Goal: Task Accomplishment & Management: Use online tool/utility

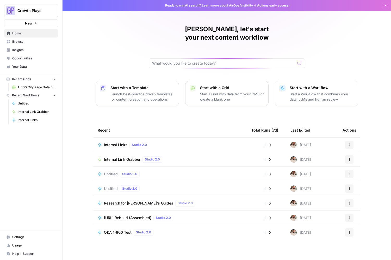
click at [107, 171] on span "Untitled" at bounding box center [111, 173] width 14 height 5
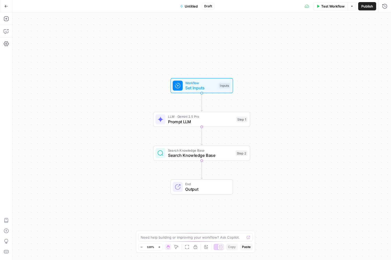
click at [4, 6] on button "Go Back" at bounding box center [6, 6] width 9 height 9
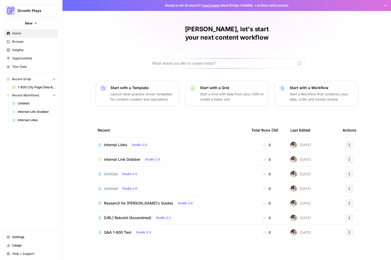
click at [109, 186] on span "Untitled" at bounding box center [111, 188] width 14 height 5
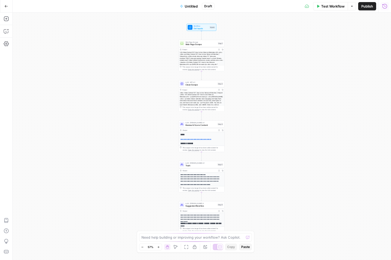
click at [384, 5] on icon "button" at bounding box center [384, 6] width 5 height 5
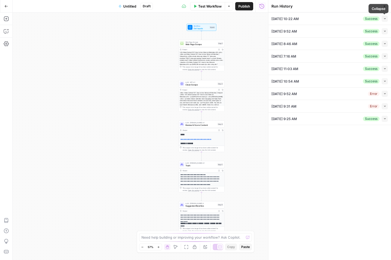
click at [383, 19] on button "Collapse" at bounding box center [385, 19] width 6 height 6
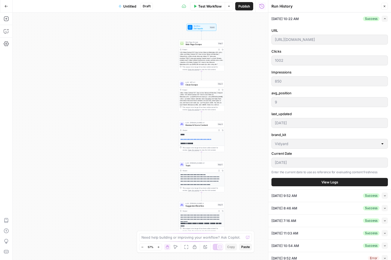
scroll to position [29, 0]
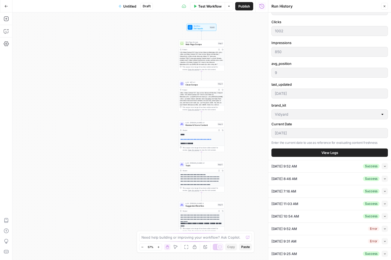
click at [324, 154] on span "View Logs" at bounding box center [330, 152] width 17 height 5
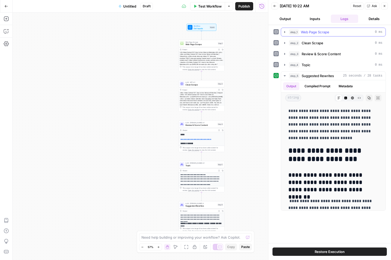
click at [301, 32] on div "step_1 Web Page Scrape 0 ms" at bounding box center [336, 31] width 94 height 5
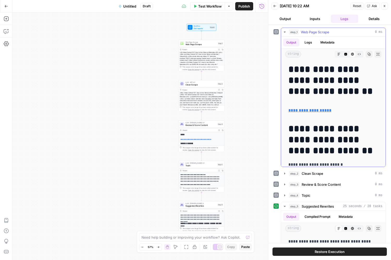
click at [312, 42] on button "Logs" at bounding box center [309, 43] width 14 height 8
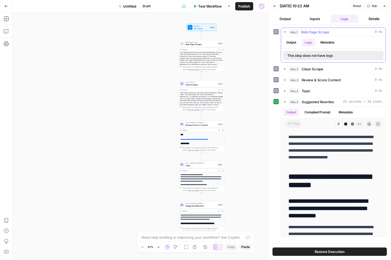
click at [332, 42] on button "Metadata" at bounding box center [327, 43] width 20 height 8
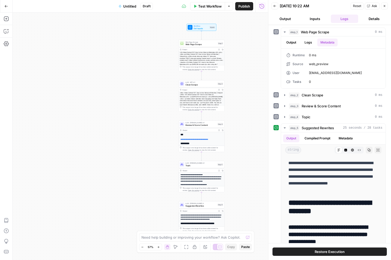
click at [274, 6] on icon "button" at bounding box center [274, 5] width 3 height 3
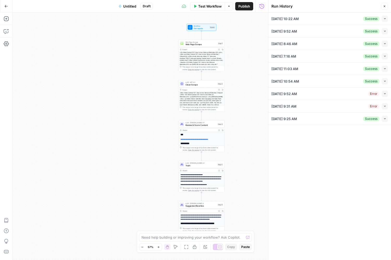
click at [384, 44] on icon "button" at bounding box center [385, 43] width 3 height 3
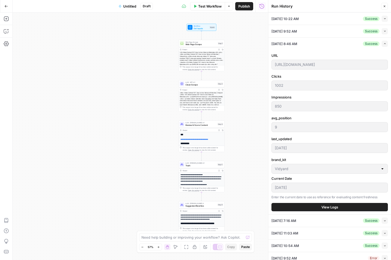
click at [351, 207] on button "View Logs" at bounding box center [330, 207] width 116 height 8
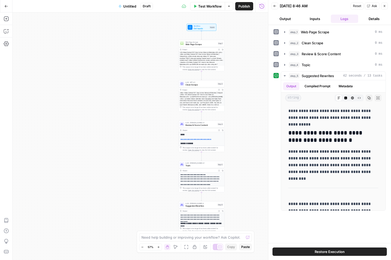
click at [277, 7] on button "Back" at bounding box center [275, 6] width 7 height 7
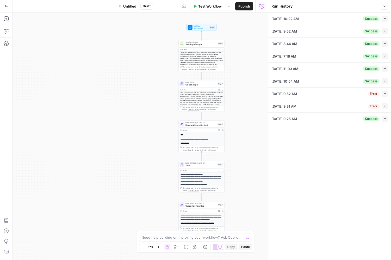
click at [386, 119] on button "Collapse" at bounding box center [385, 119] width 6 height 6
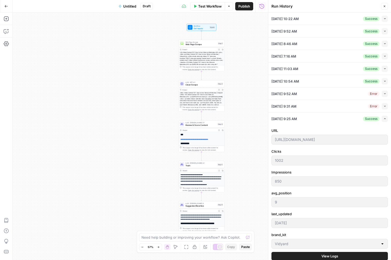
click at [207, 8] on span "Test Workflow" at bounding box center [209, 6] width 23 height 5
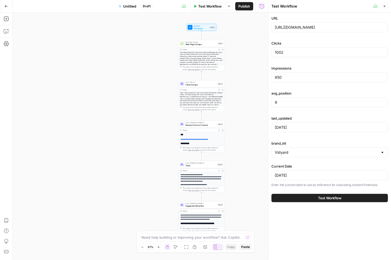
click at [355, 198] on button "Test Workflow" at bounding box center [330, 198] width 116 height 8
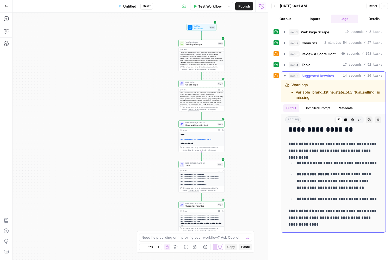
scroll to position [121, 0]
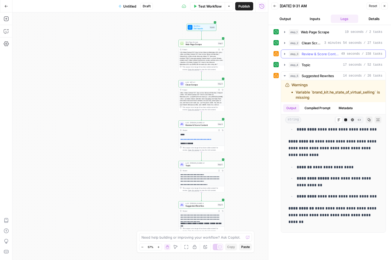
click at [308, 53] on span "Review & Score Content" at bounding box center [321, 53] width 38 height 5
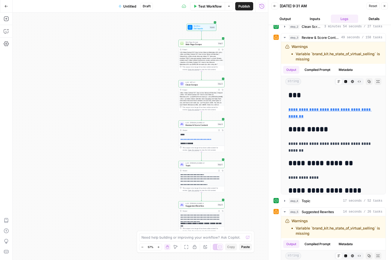
scroll to position [0, 0]
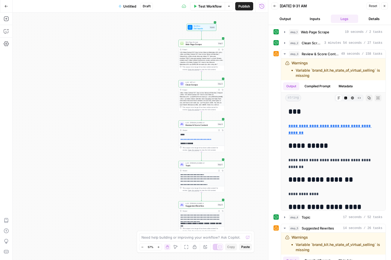
drag, startPoint x: 280, startPoint y: 17, endPoint x: 278, endPoint y: 14, distance: 3.8
click at [280, 17] on button "Output" at bounding box center [286, 19] width 28 height 8
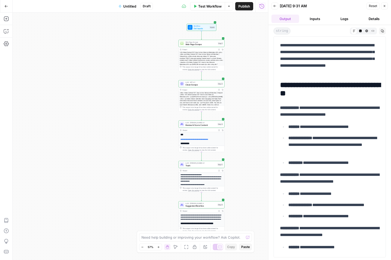
click at [275, 6] on icon "button" at bounding box center [274, 5] width 3 height 3
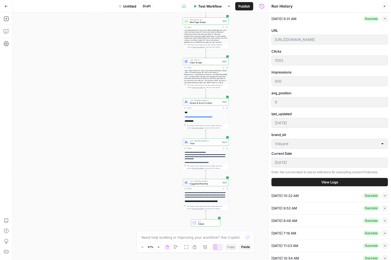
click at [202, 182] on span "Suggested Rewrites" at bounding box center [205, 183] width 31 height 3
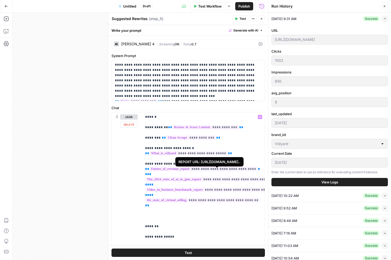
scroll to position [3, 0]
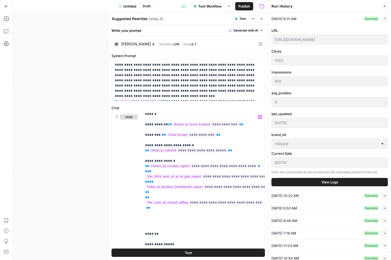
click at [263, 17] on button "Close" at bounding box center [261, 18] width 7 height 7
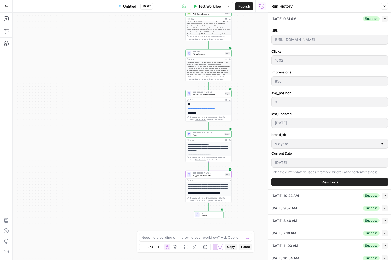
click at [208, 175] on span "Suggested Rewrites" at bounding box center [208, 175] width 31 height 3
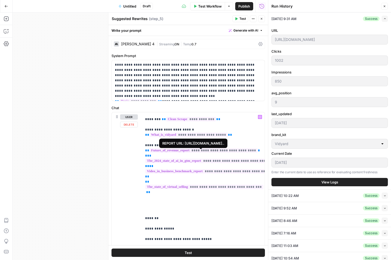
scroll to position [19, 0]
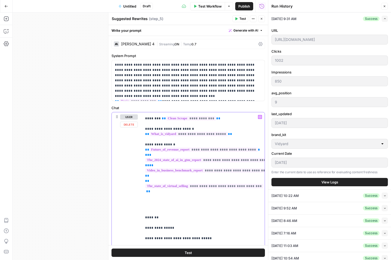
click at [150, 191] on span "**" at bounding box center [148, 191] width 4 height 3
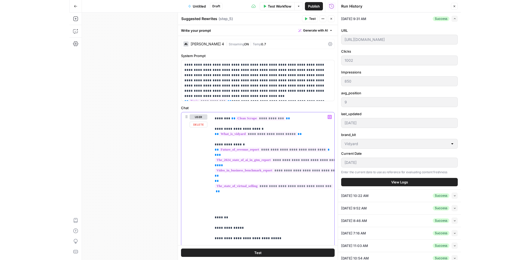
scroll to position [19, 1]
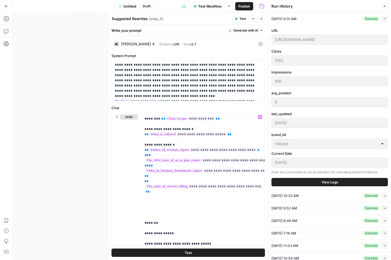
click at [262, 19] on icon "button" at bounding box center [261, 18] width 3 height 3
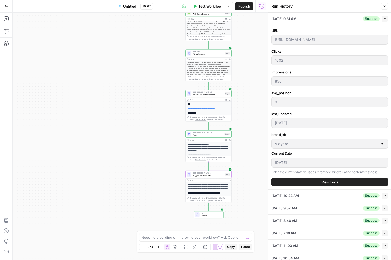
click at [206, 7] on span "Test Workflow" at bounding box center [209, 6] width 23 height 5
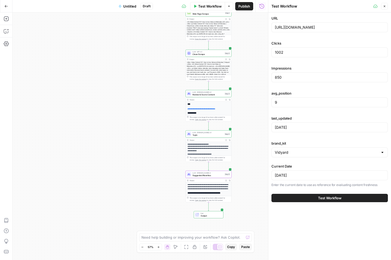
click at [323, 197] on span "Test Workflow" at bounding box center [329, 197] width 23 height 5
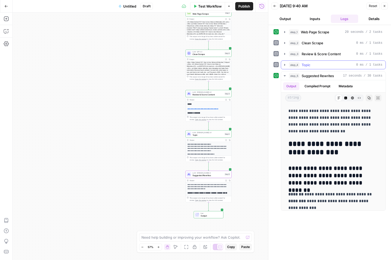
click at [287, 65] on button "step_4 Topic 0 ms / 1 tasks" at bounding box center [333, 65] width 105 height 8
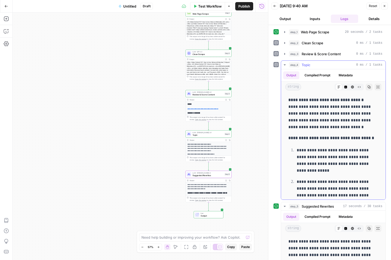
click at [287, 65] on button "step_4 Topic 0 ms / 1 tasks" at bounding box center [333, 65] width 105 height 8
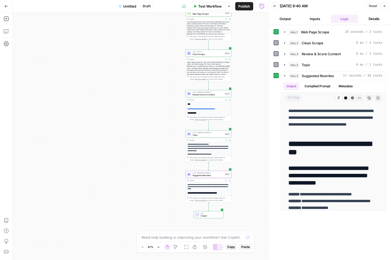
click at [278, 4] on button "Back" at bounding box center [275, 6] width 7 height 7
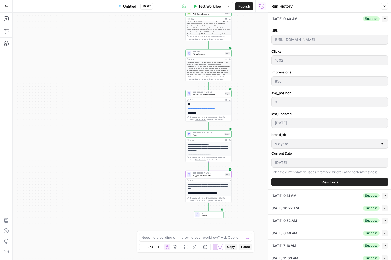
click at [333, 184] on span "View Logs" at bounding box center [330, 182] width 17 height 5
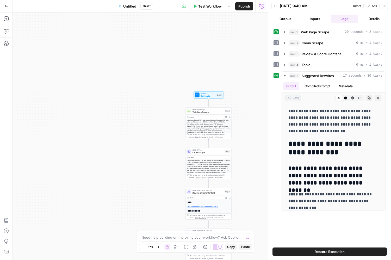
click at [384, 7] on icon "button" at bounding box center [384, 5] width 3 height 3
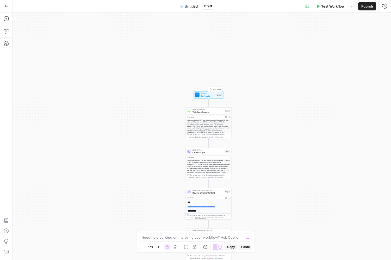
click at [205, 95] on span "Set Inputs" at bounding box center [208, 96] width 15 height 3
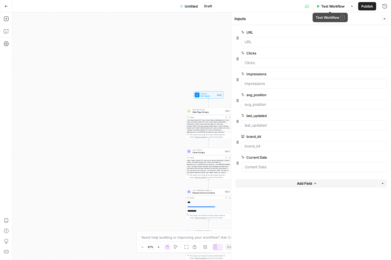
click at [355, 6] on button "Options" at bounding box center [352, 6] width 8 height 8
click at [335, 17] on span "Run Test" at bounding box center [337, 18] width 23 height 5
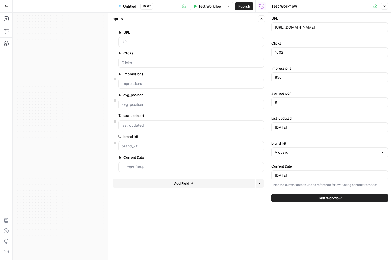
click at [338, 200] on span "Test Workflow" at bounding box center [329, 197] width 23 height 5
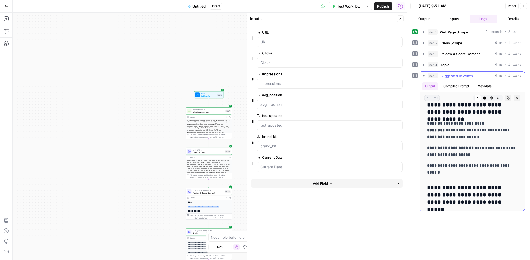
scroll to position [176, 0]
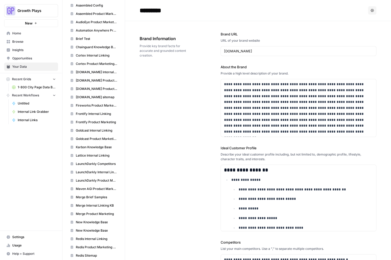
scroll to position [387, 0]
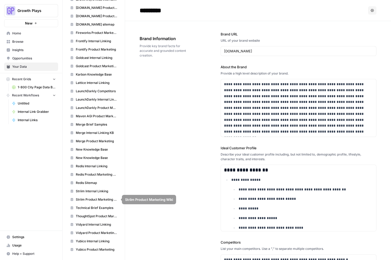
click at [89, 229] on link "Vidyard Product Marketing Wiki" at bounding box center [94, 233] width 52 height 8
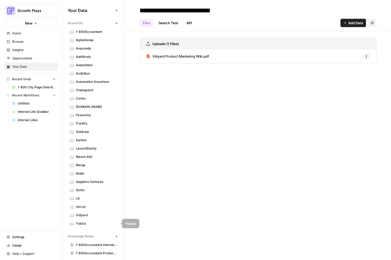
click at [84, 215] on span "Vidyard" at bounding box center [96, 215] width 41 height 5
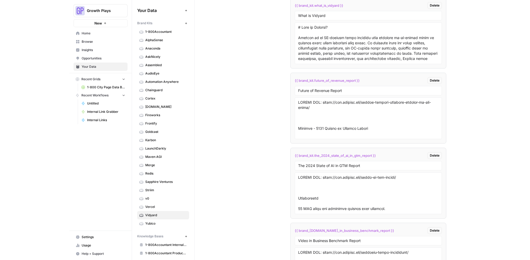
scroll to position [1484, 0]
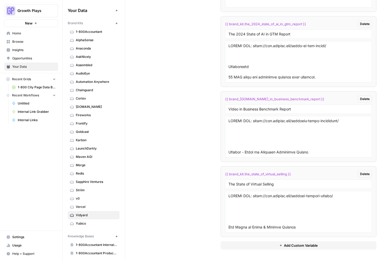
click at [254, 175] on span "{{ brand_kit.the_state_of_virtual_selling }}" at bounding box center [258, 173] width 66 height 5
copy div "{{ brand_kit.the_state_of_virtual_selling }} Delete"
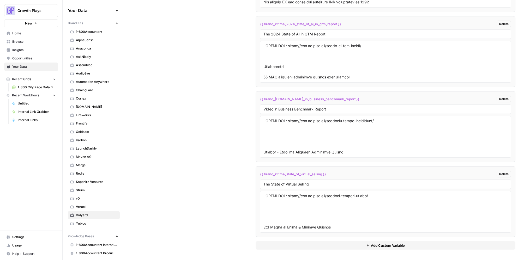
scroll to position [1456, 0]
